Goal: Information Seeking & Learning: Find specific page/section

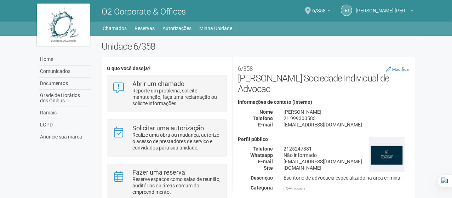
click at [405, 10] on span "[PERSON_NAME] [PERSON_NAME]. Jr." at bounding box center [382, 7] width 53 height 12
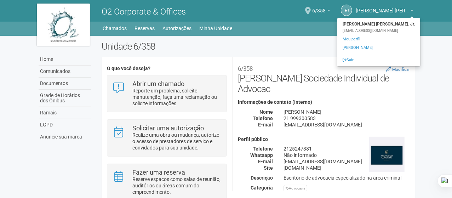
click at [324, 7] on span "6/358" at bounding box center [318, 7] width 13 height 12
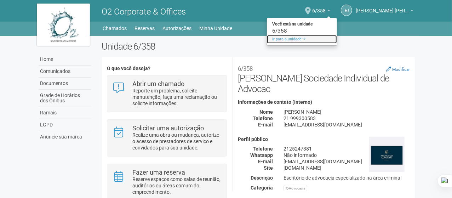
click at [296, 40] on link "Ir para a unidade" at bounding box center [302, 39] width 70 height 8
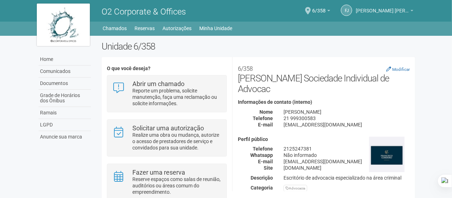
click at [366, 10] on span "[PERSON_NAME] Cordeiro da S. Jr." at bounding box center [382, 7] width 53 height 12
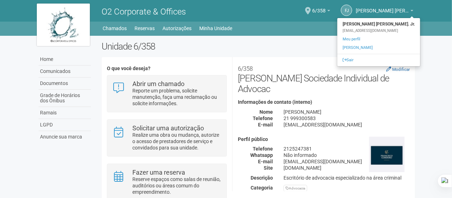
click at [151, 44] on h2 "Unidade 6/358" at bounding box center [259, 46] width 314 height 11
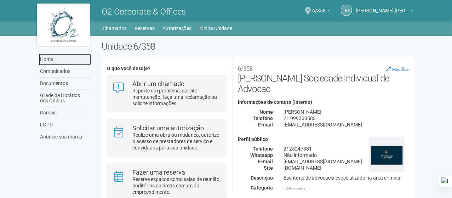
click at [54, 63] on link "Home" at bounding box center [65, 59] width 52 height 12
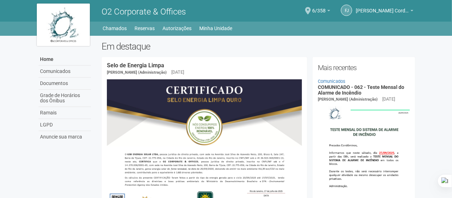
click at [412, 9] on link "[PERSON_NAME] Cordeiro da S. Jr." at bounding box center [385, 12] width 58 height 6
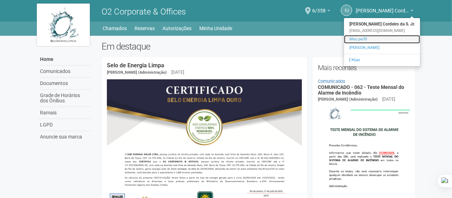
click at [363, 41] on link "Meu perfil" at bounding box center [382, 39] width 76 height 8
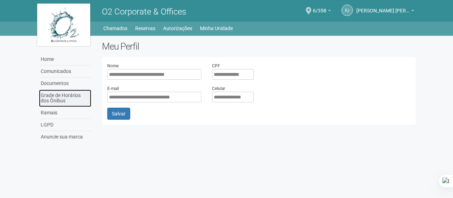
click at [59, 92] on link "Grade de Horários dos Ônibus" at bounding box center [65, 97] width 52 height 17
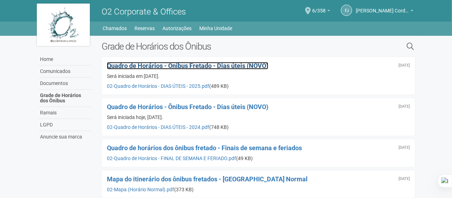
click at [249, 68] on span "Quadro de Horários - Ônibus Fretado - Dias úteis (NOVO)" at bounding box center [187, 65] width 161 height 7
